Goal: Task Accomplishment & Management: Manage account settings

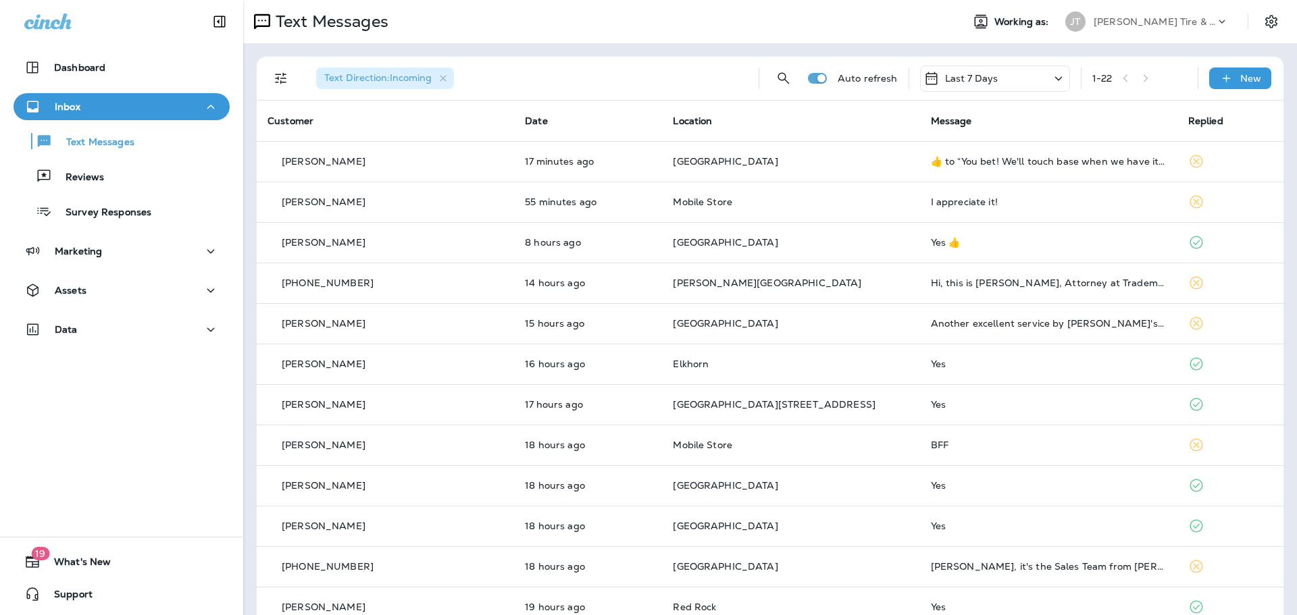
scroll to position [203, 0]
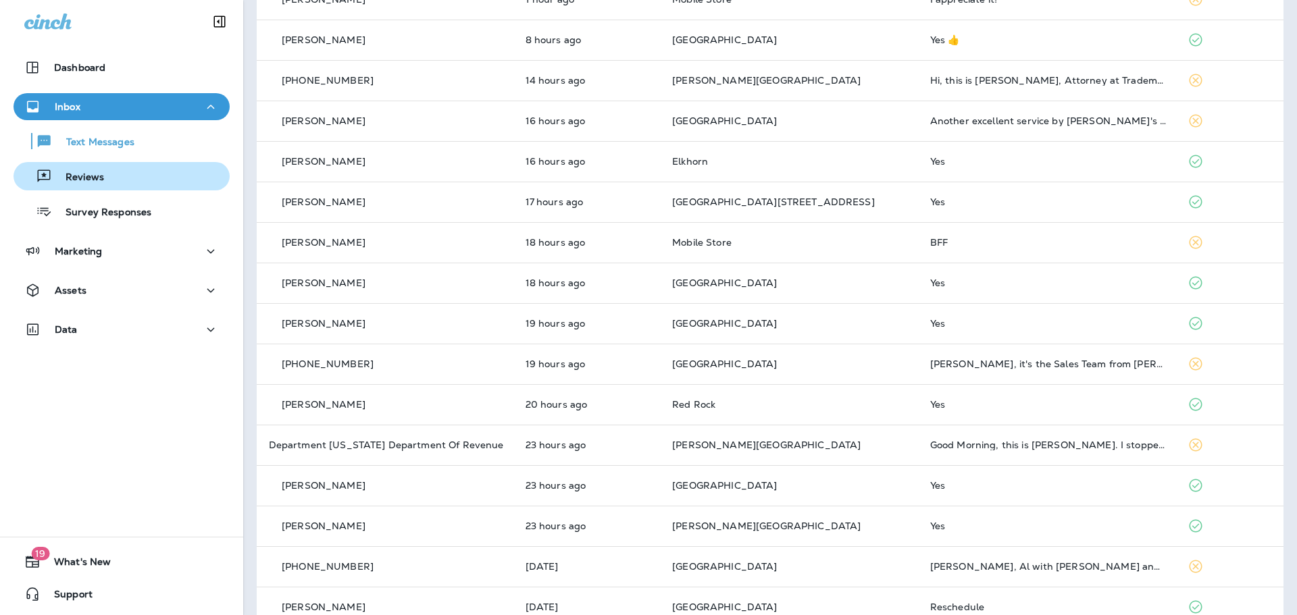
click at [167, 187] on button "Reviews" at bounding box center [122, 176] width 216 height 28
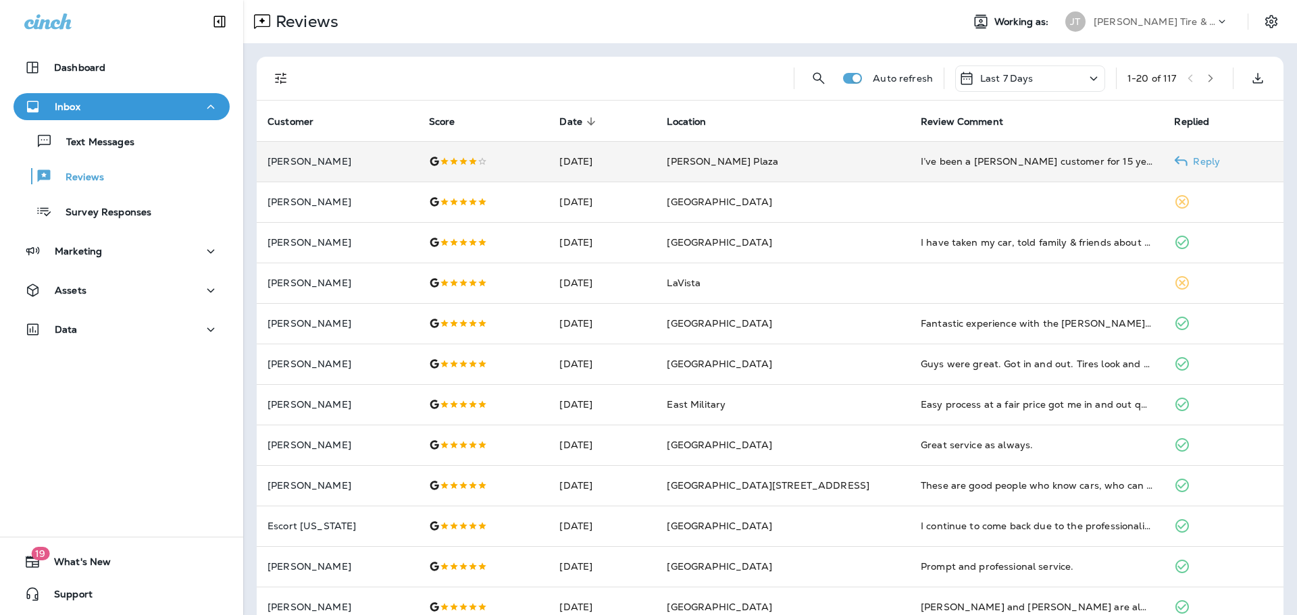
click at [1002, 176] on td "I’ve been a [PERSON_NAME] customer for 15 years and they have always been frien…" at bounding box center [1037, 161] width 254 height 41
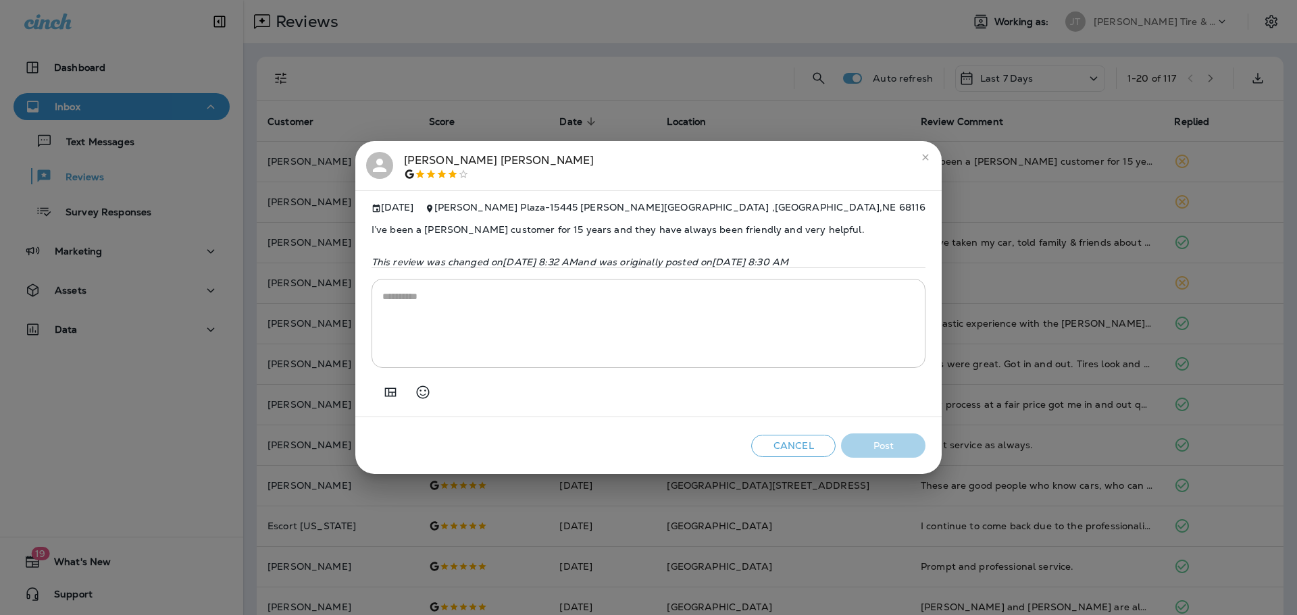
click at [936, 157] on button "close" at bounding box center [926, 158] width 22 height 22
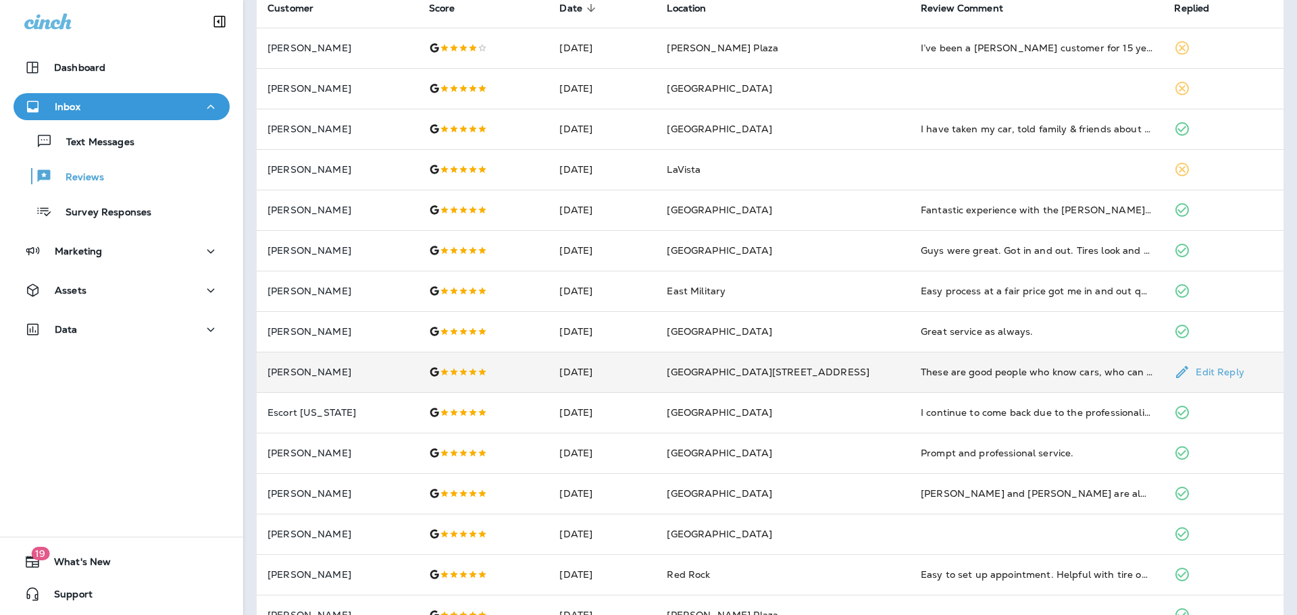
scroll to position [203, 0]
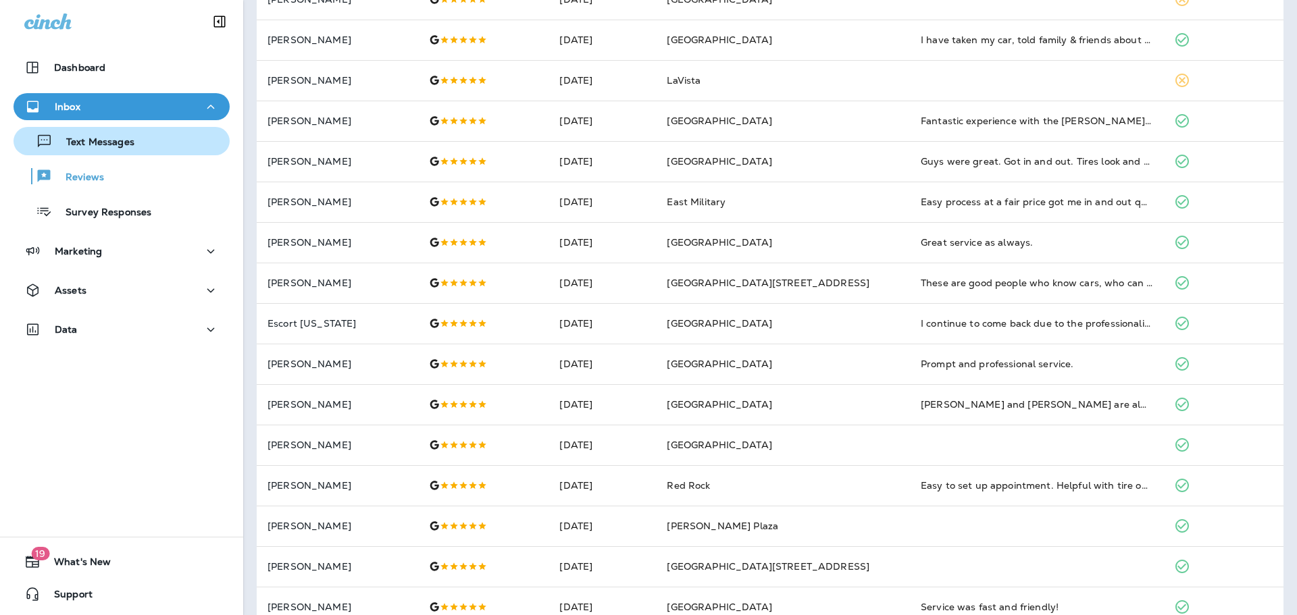
click at [98, 150] on div "Text Messages" at bounding box center [77, 141] width 116 height 20
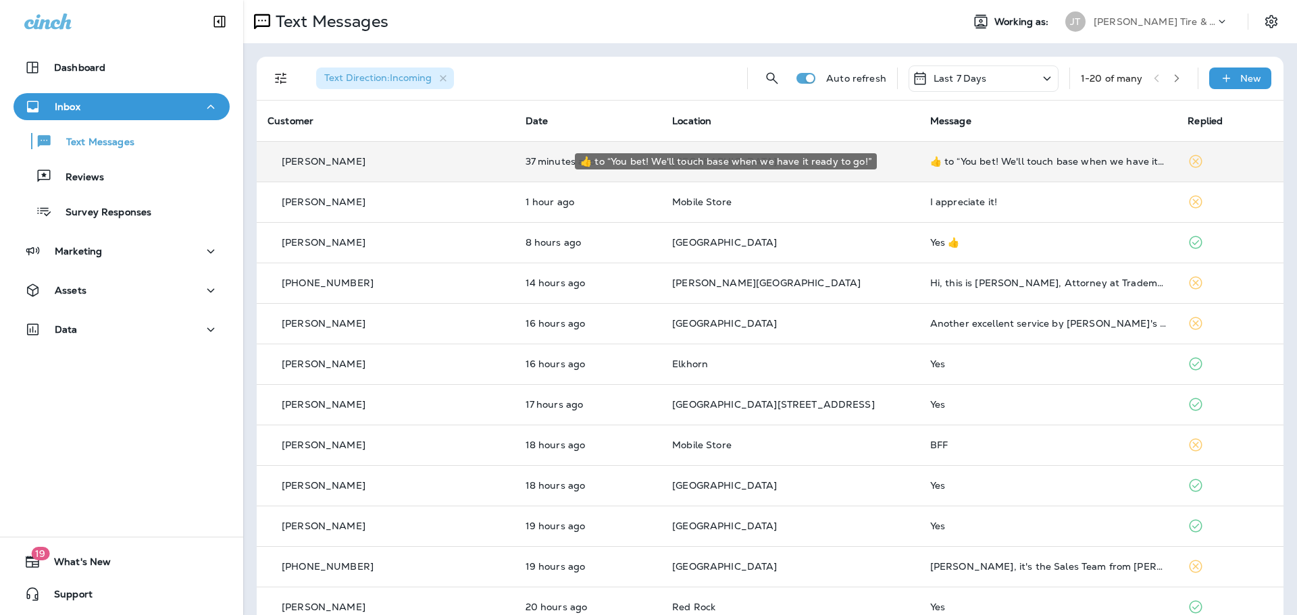
click at [952, 163] on div "​👍​ to “ You bet! We'll touch base when we have it ready to go! ”" at bounding box center [1048, 161] width 236 height 11
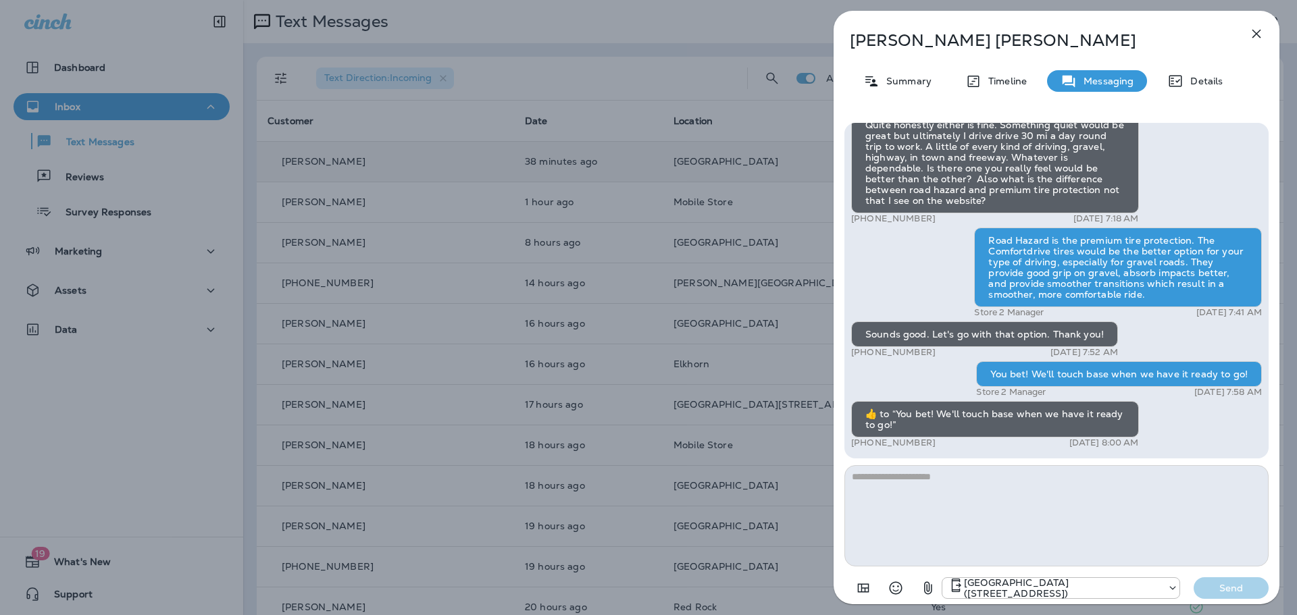
click at [1260, 33] on icon "button" at bounding box center [1256, 34] width 16 height 16
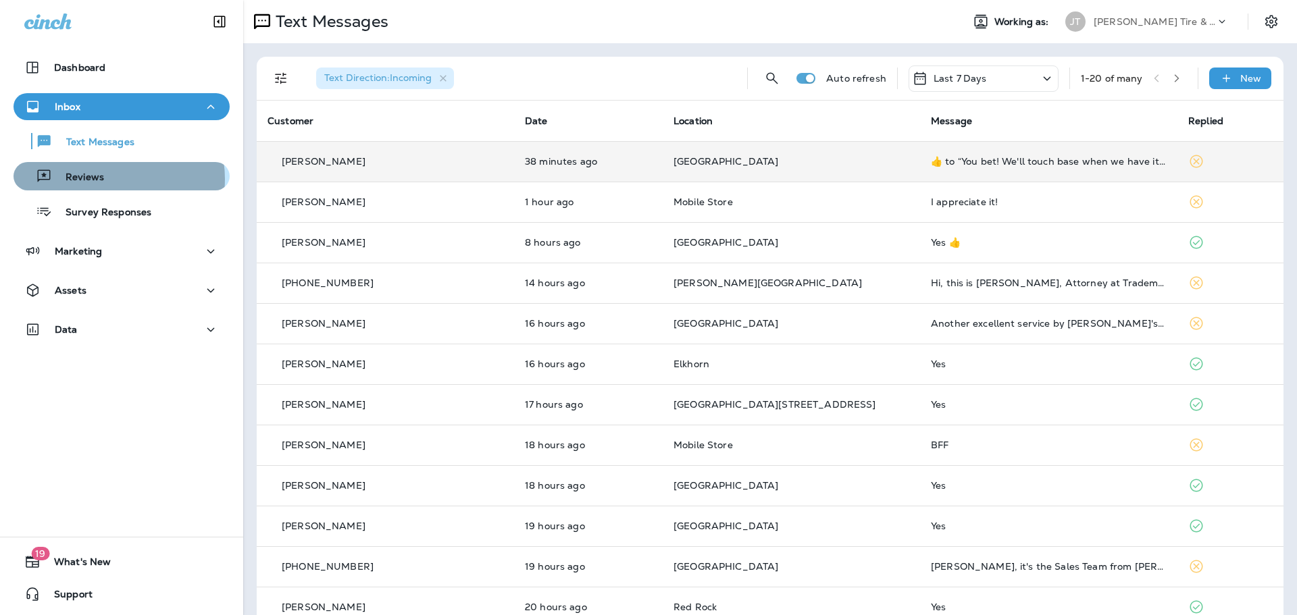
click at [111, 178] on div "Reviews" at bounding box center [121, 176] width 205 height 20
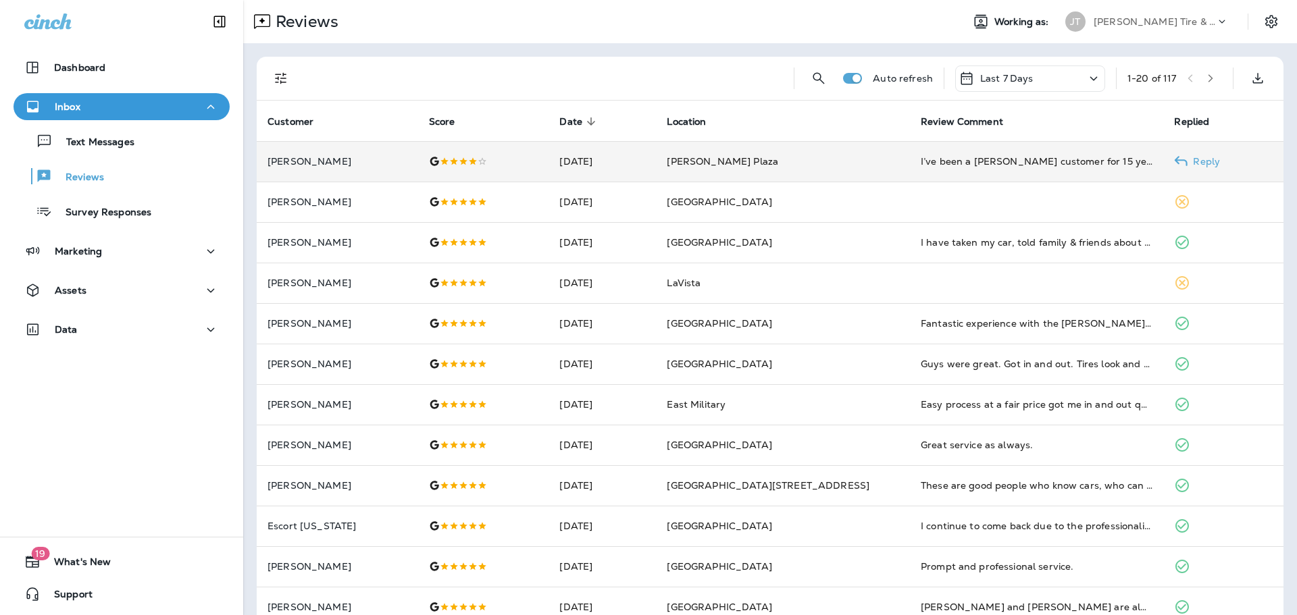
click at [1061, 174] on td "I’ve been a [PERSON_NAME] customer for 15 years and they have always been frien…" at bounding box center [1037, 161] width 254 height 41
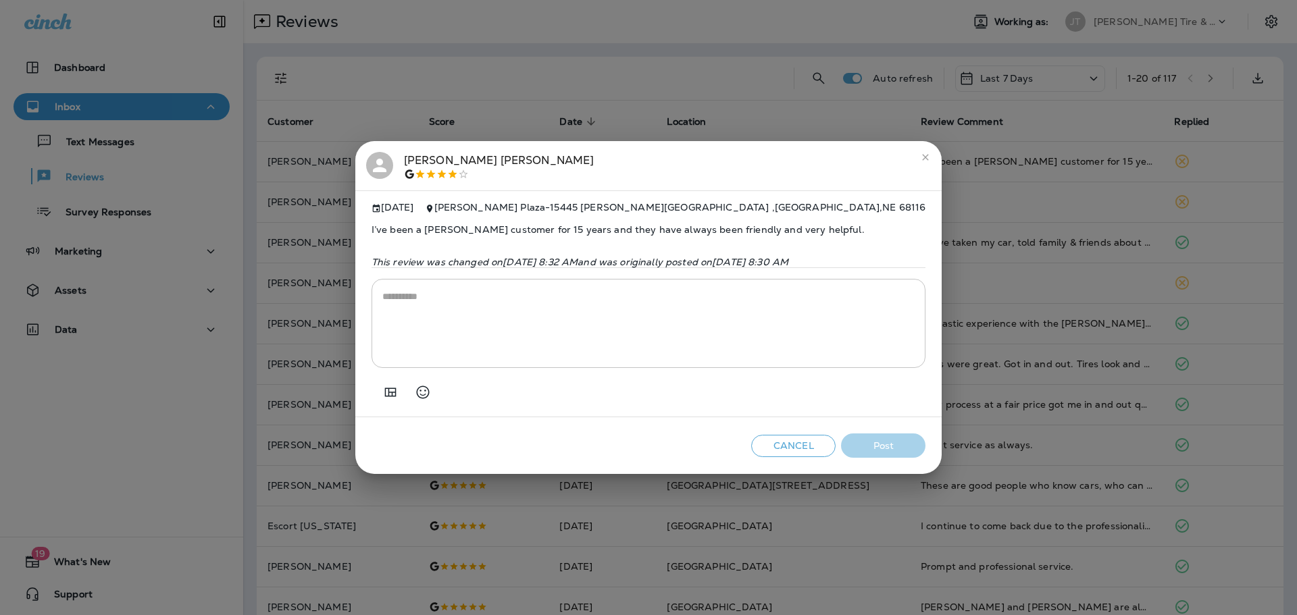
click at [936, 155] on button "close" at bounding box center [926, 158] width 22 height 22
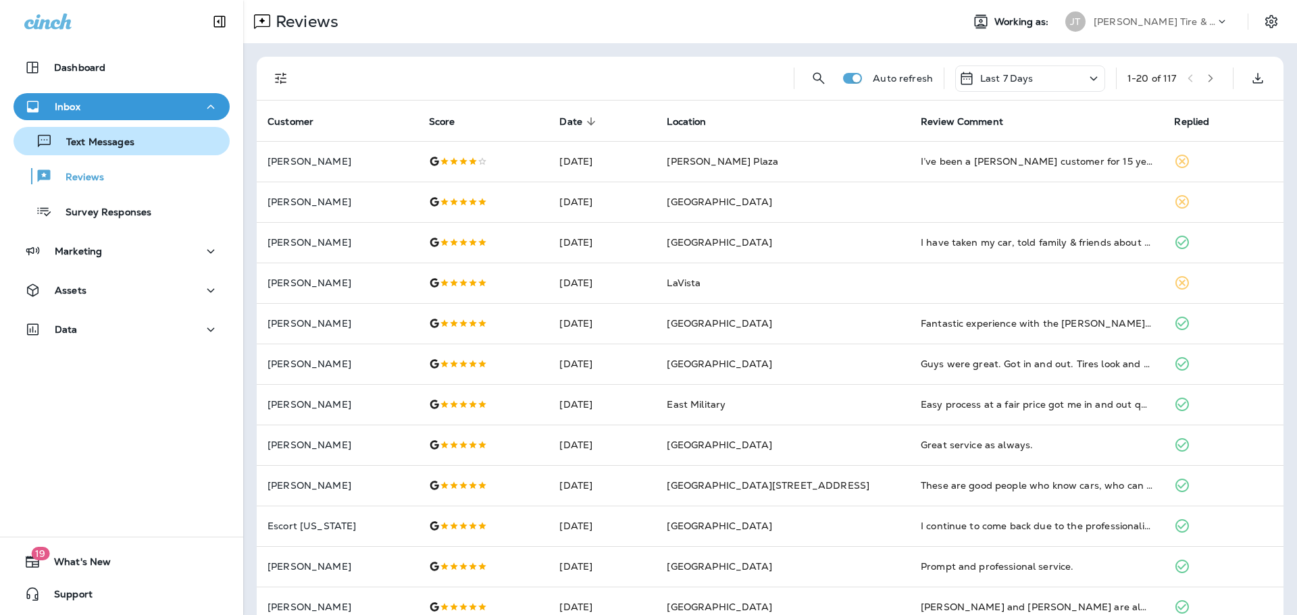
click at [91, 152] on button "Text Messages" at bounding box center [122, 141] width 216 height 28
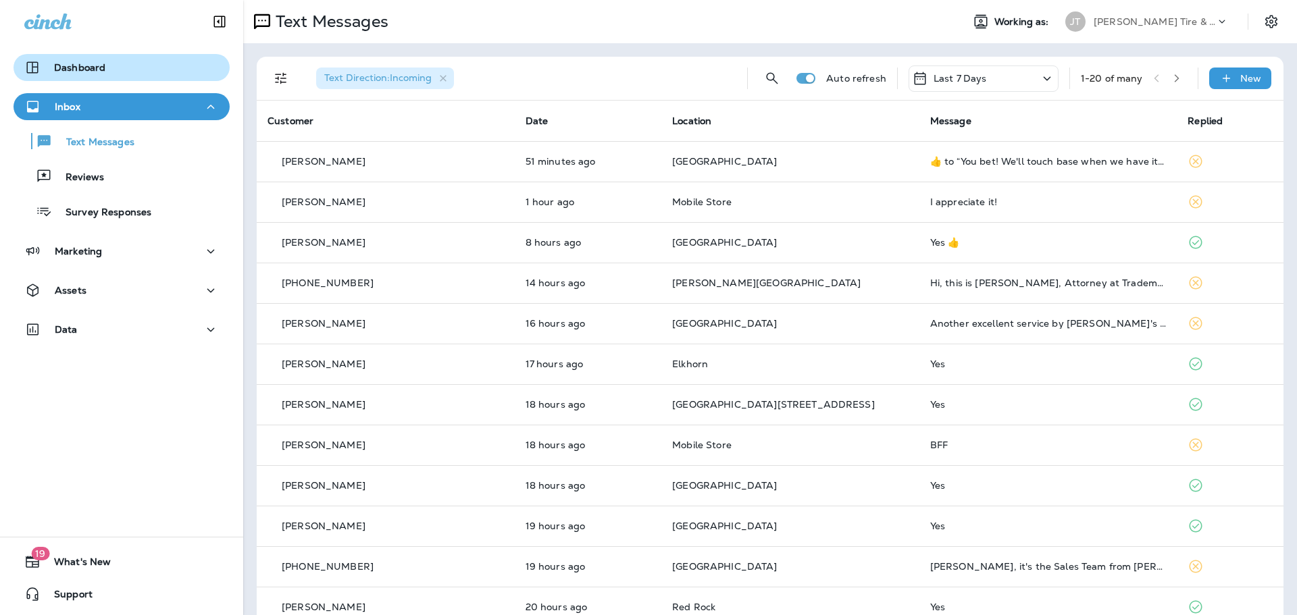
click at [86, 72] on p "Dashboard" at bounding box center [79, 67] width 51 height 11
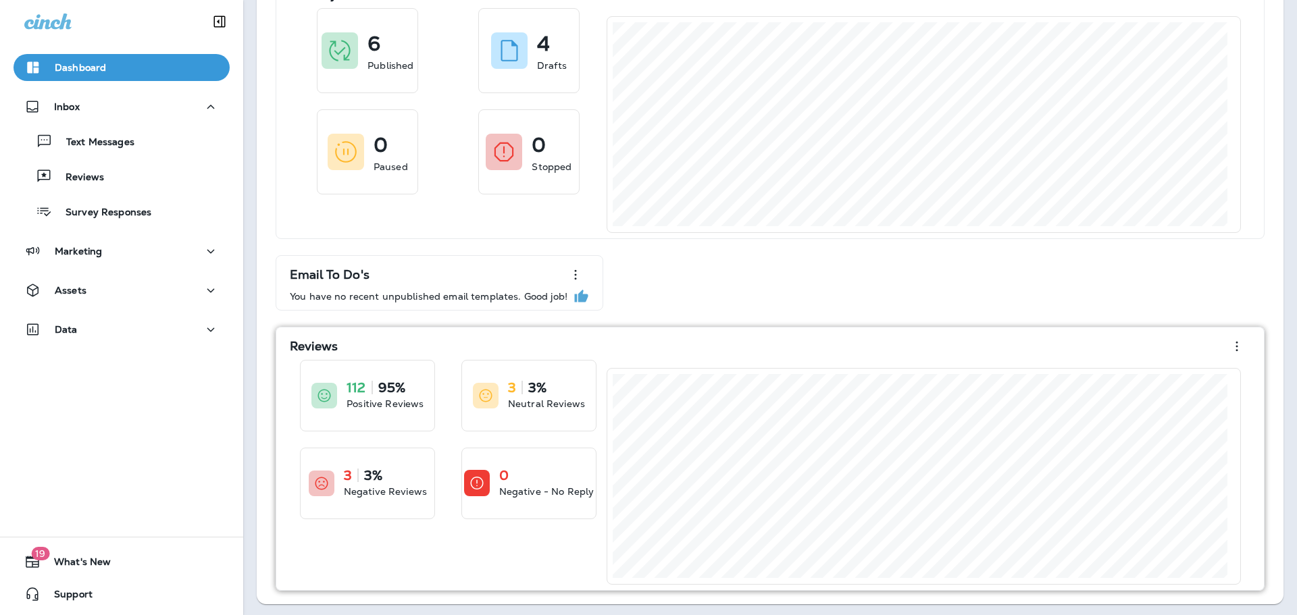
scroll to position [98, 0]
